Goal: Task Accomplishment & Management: Manage account settings

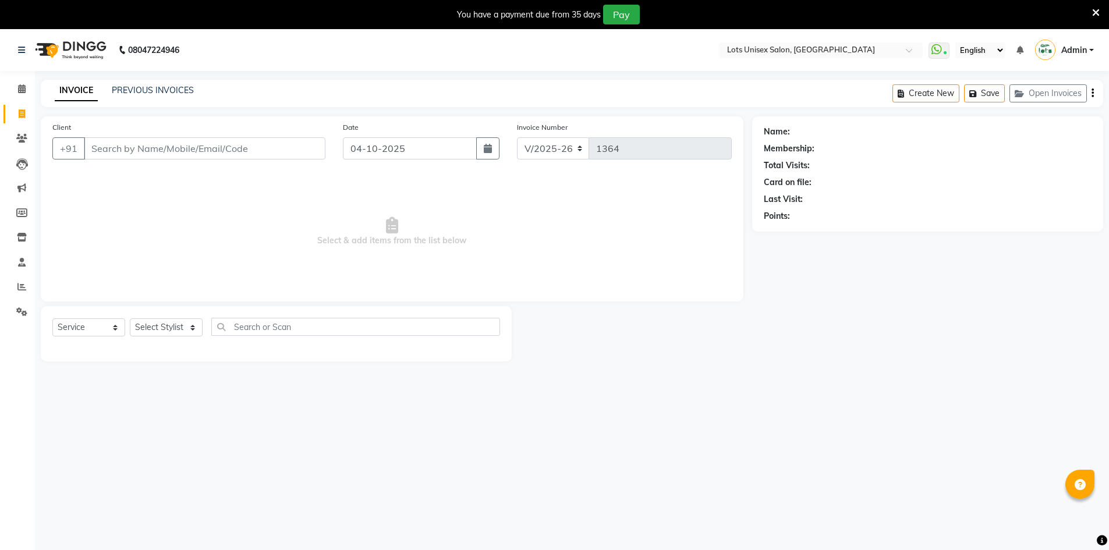
select select "7339"
select select "service"
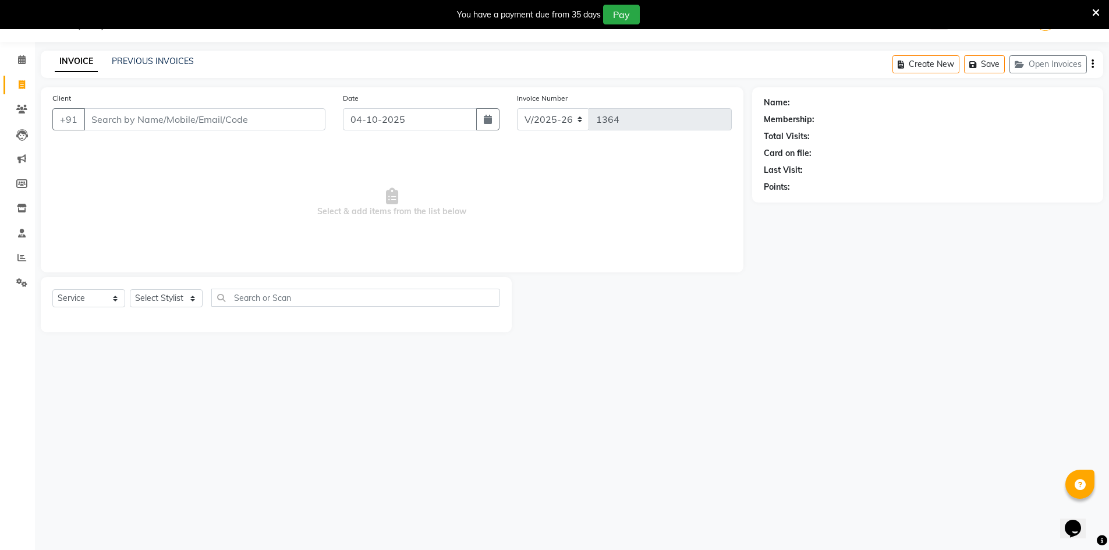
click at [1003, 8] on div "You have a payment due from 35 days Pay" at bounding box center [548, 15] width 1087 height 20
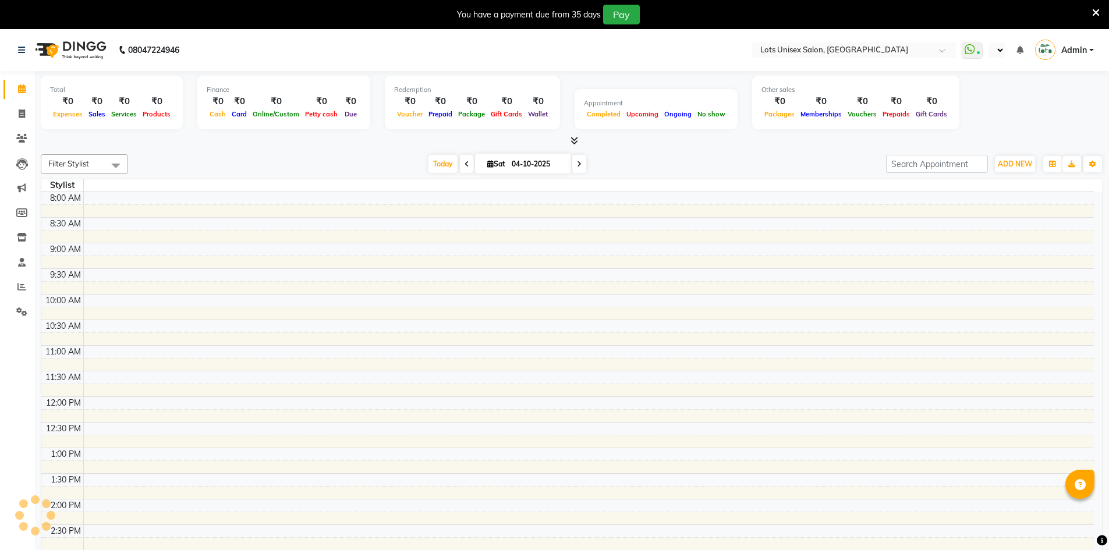
select select "en"
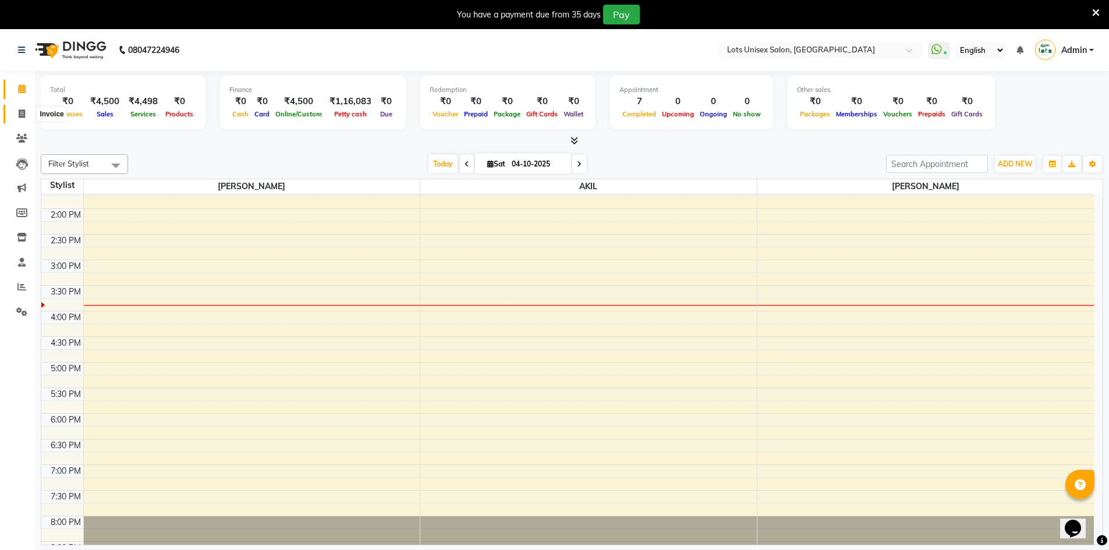
click at [22, 114] on icon at bounding box center [22, 113] width 6 height 9
select select "service"
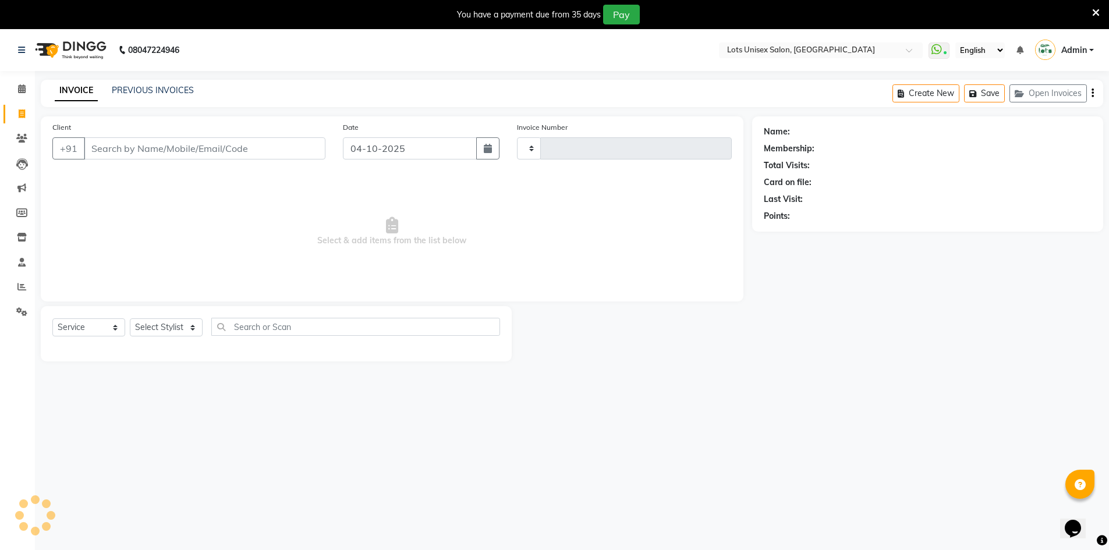
type input "1364"
select select "7339"
click at [183, 148] on input "Client" at bounding box center [205, 148] width 242 height 22
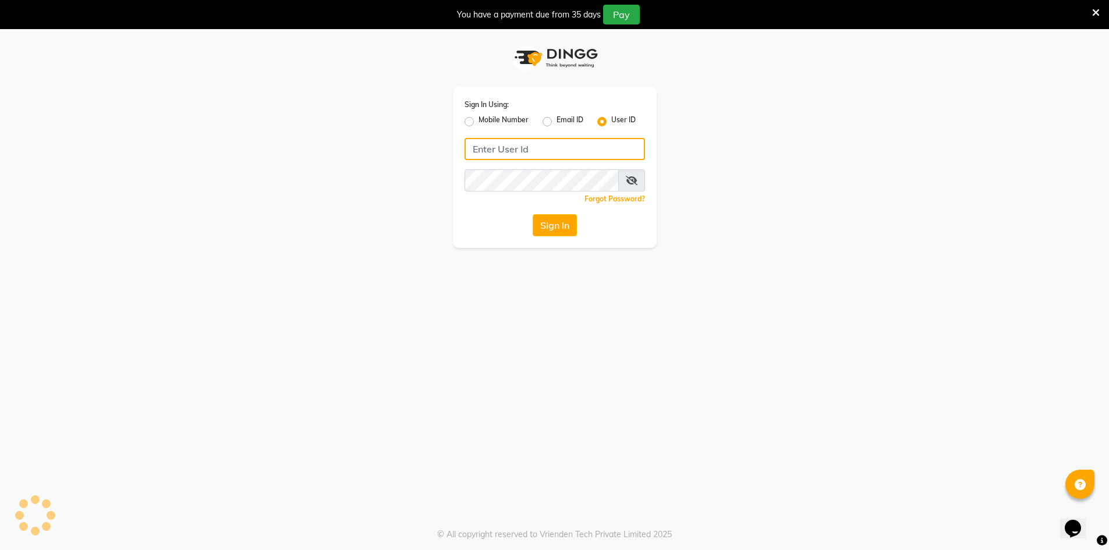
type input "lots123"
